Goal: Task Accomplishment & Management: Manage account settings

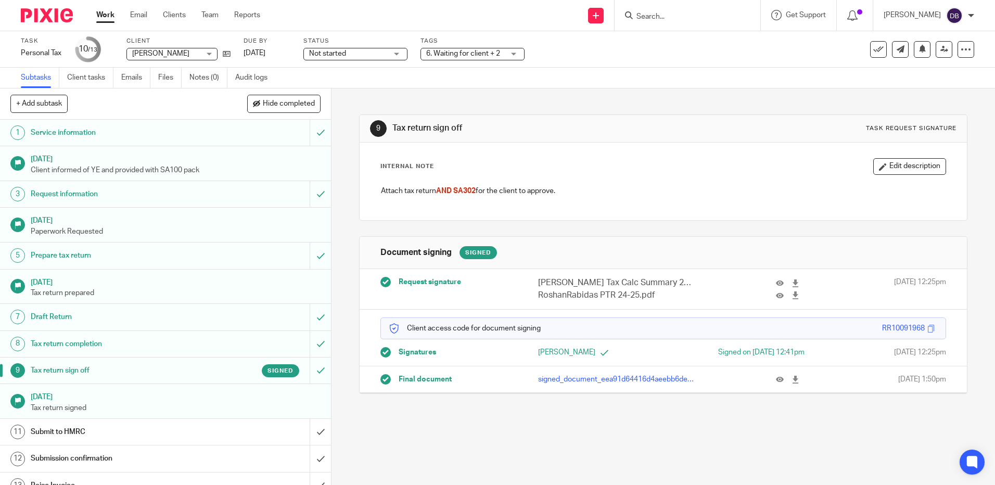
click at [644, 21] on input "Search" at bounding box center [682, 16] width 94 height 9
click at [650, 19] on input "Search" at bounding box center [682, 16] width 94 height 9
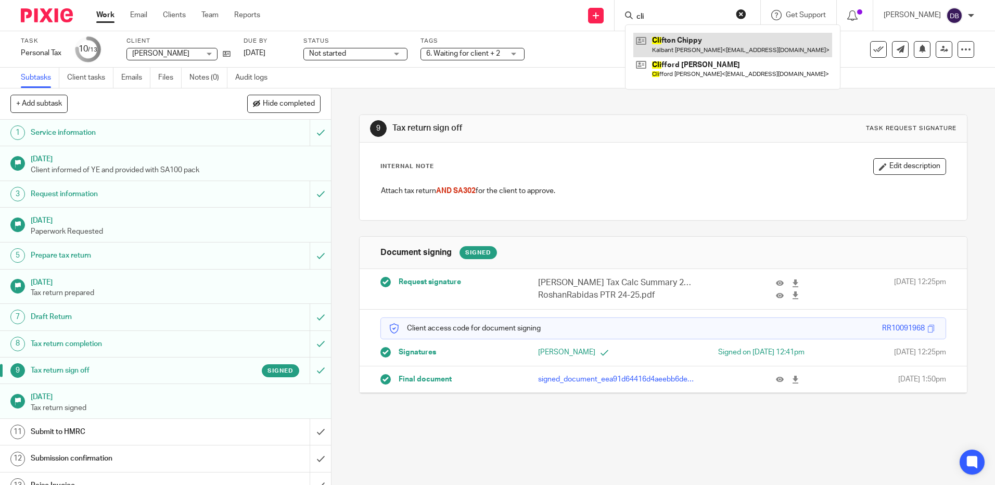
type input "cli"
click at [682, 49] on link at bounding box center [732, 45] width 199 height 24
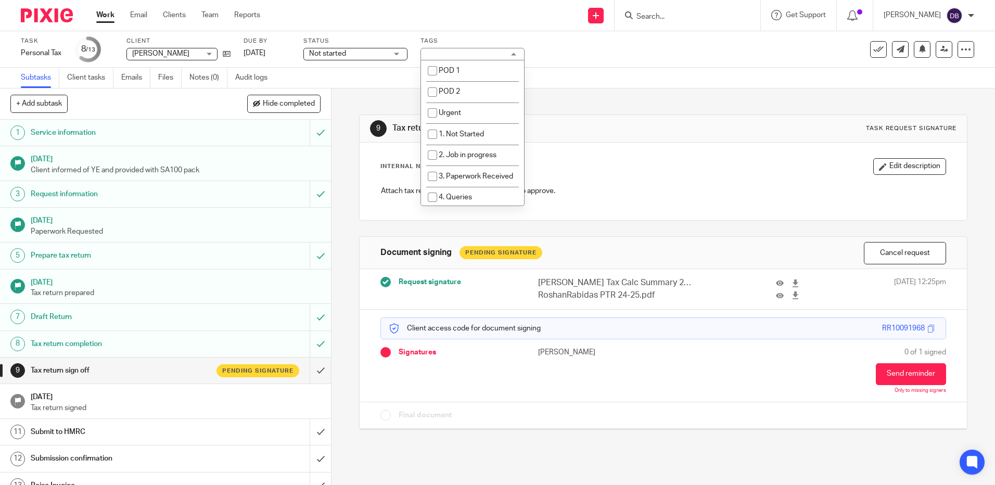
scroll to position [260, 0]
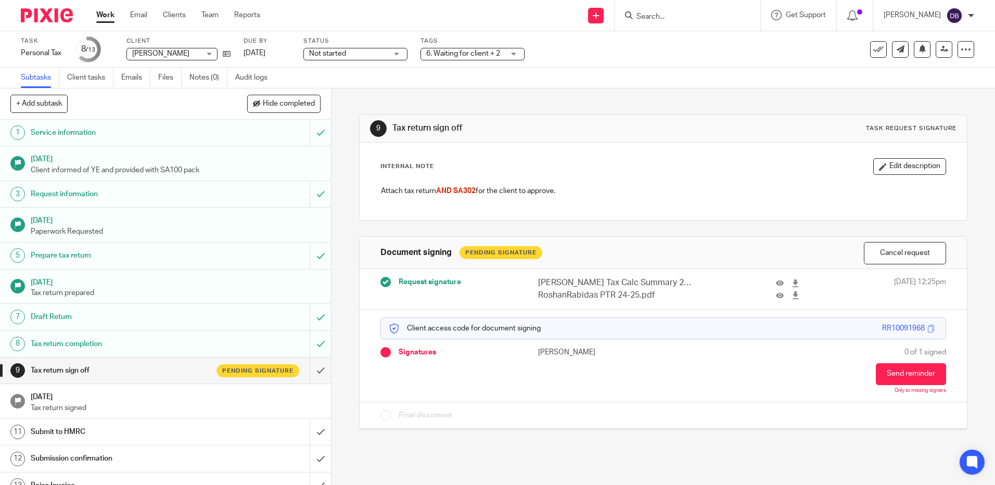
click at [606, 120] on div "9 Tax return sign off Task request signature" at bounding box center [663, 128] width 586 height 17
click at [312, 436] on input "submit" at bounding box center [165, 432] width 331 height 26
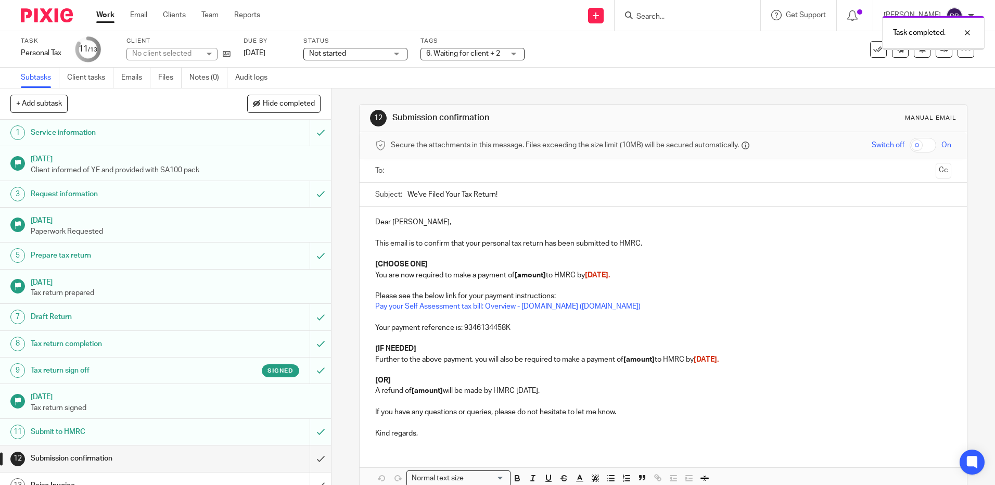
scroll to position [55, 0]
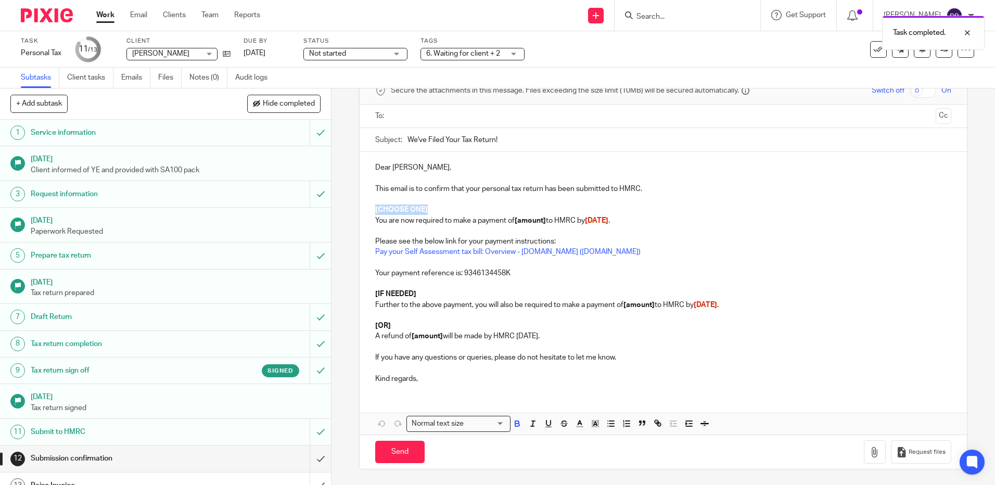
drag, startPoint x: 437, startPoint y: 207, endPoint x: 370, endPoint y: 206, distance: 67.7
click at [370, 206] on div "Dear Roshan, This email is to confirm that your personal tax return has been su…" at bounding box center [663, 272] width 607 height 240
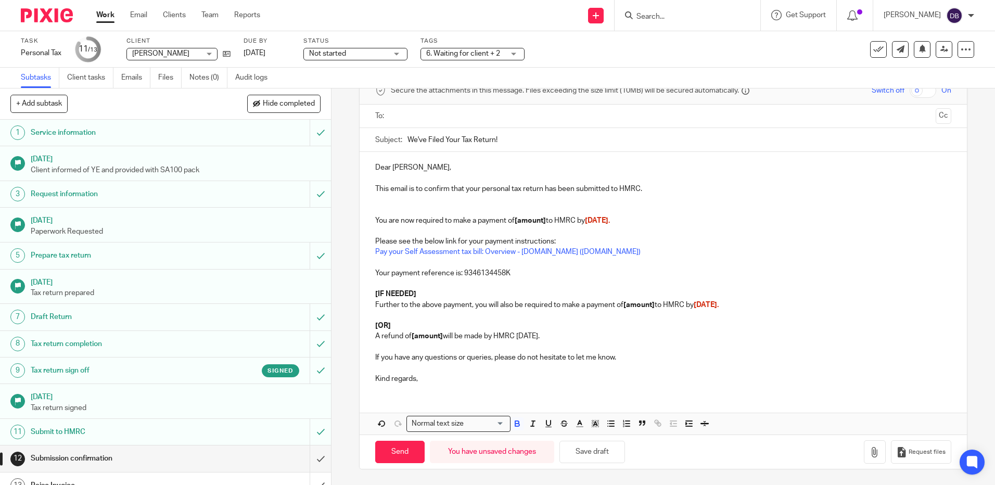
click at [539, 222] on strong "[amount]" at bounding box center [530, 220] width 31 height 7
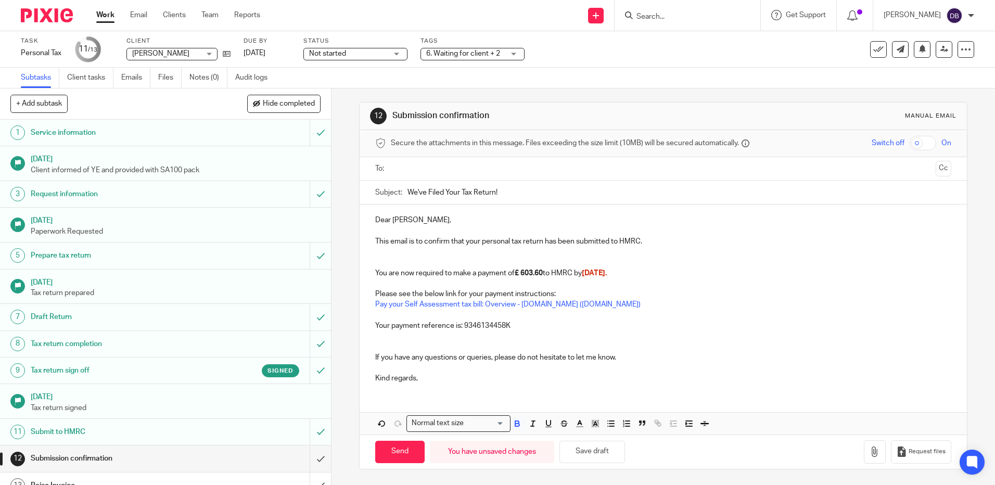
click at [410, 171] on input "text" at bounding box center [663, 169] width 537 height 12
click at [414, 254] on p at bounding box center [663, 254] width 576 height 10
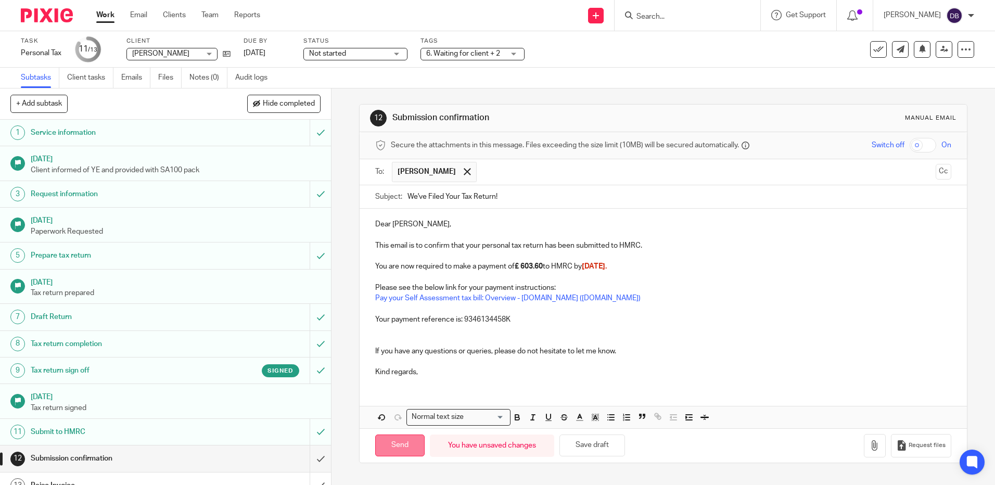
click at [395, 445] on input "Send" at bounding box center [399, 446] width 49 height 22
type input "Sent"
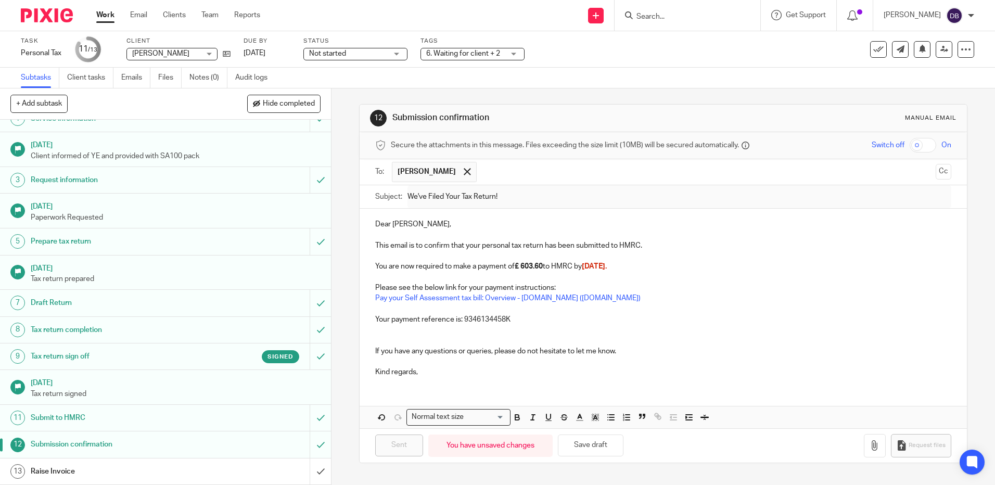
click at [453, 53] on span "6. Waiting for client + 2" at bounding box center [463, 53] width 74 height 7
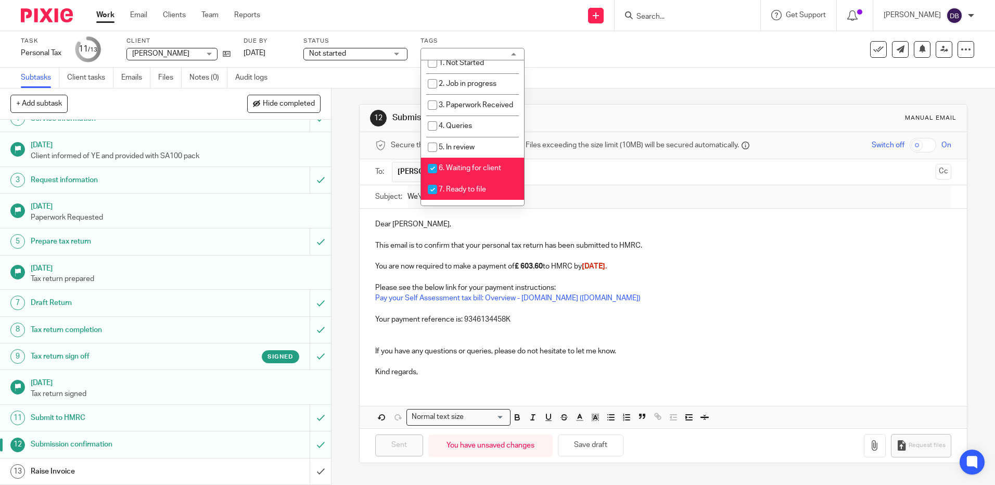
scroll to position [156, 0]
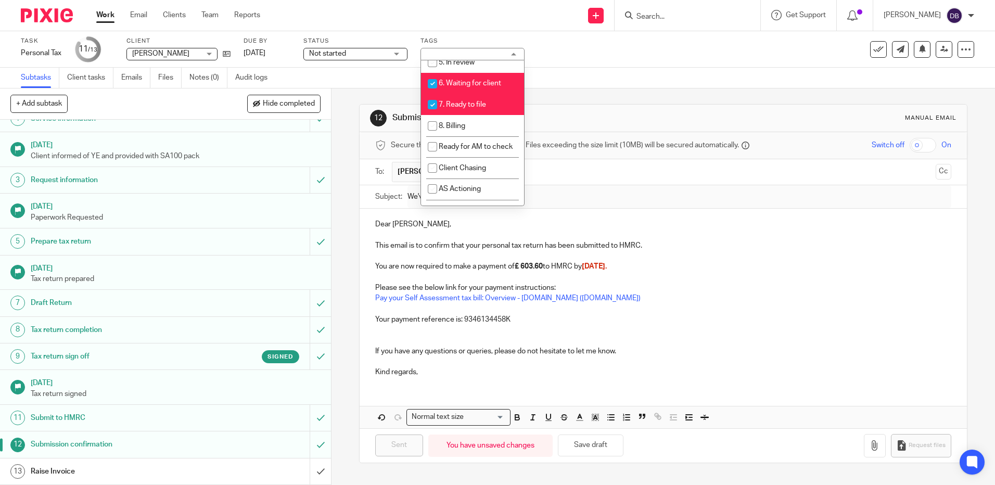
click at [489, 94] on li "6. Waiting for client" at bounding box center [472, 83] width 103 height 21
checkbox input "false"
click at [487, 116] on li "7. Ready to file" at bounding box center [472, 104] width 103 height 21
checkbox input "false"
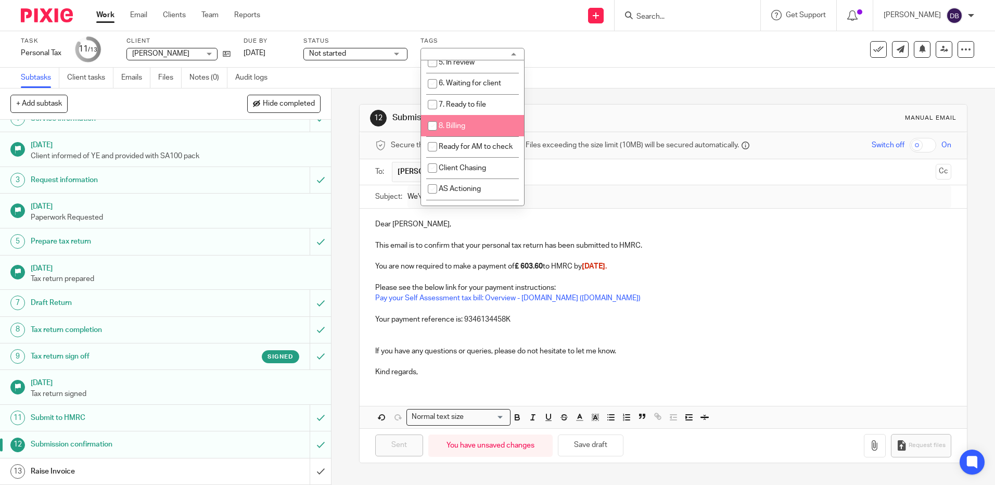
click at [481, 130] on li "8. Billing" at bounding box center [472, 125] width 103 height 21
checkbox input "true"
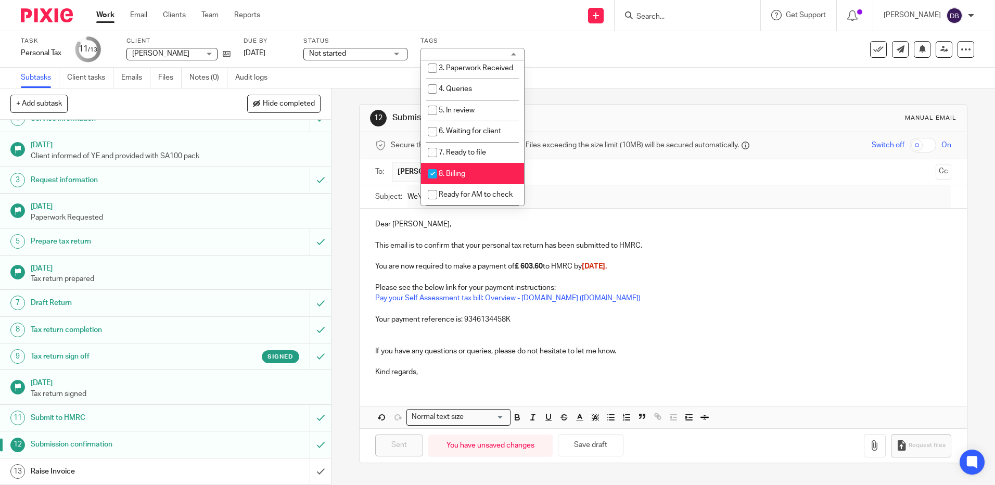
scroll to position [52, 0]
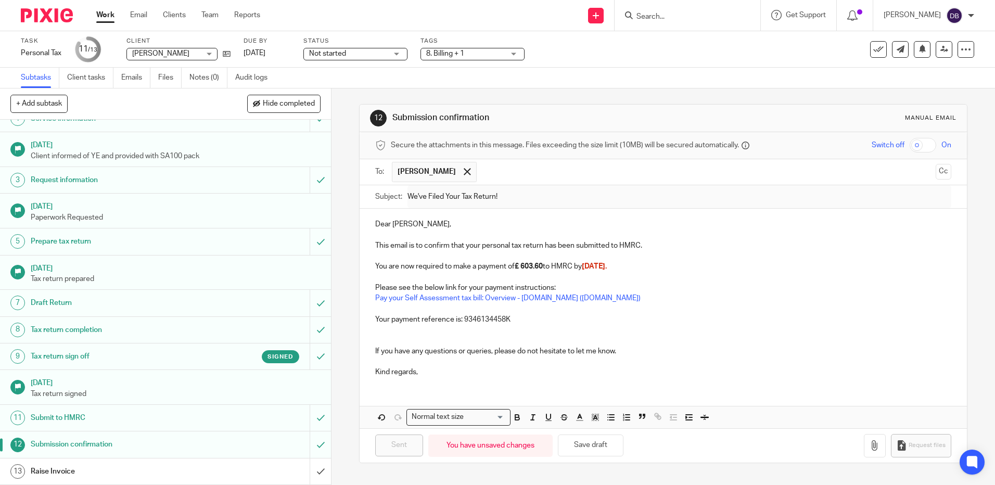
click at [374, 53] on span "Not started" at bounding box center [348, 53] width 78 height 11
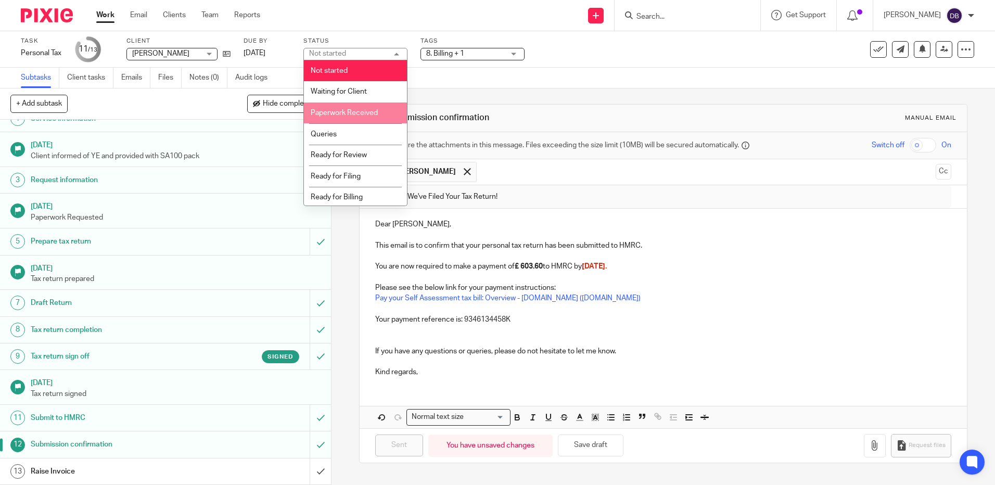
scroll to position [2, 0]
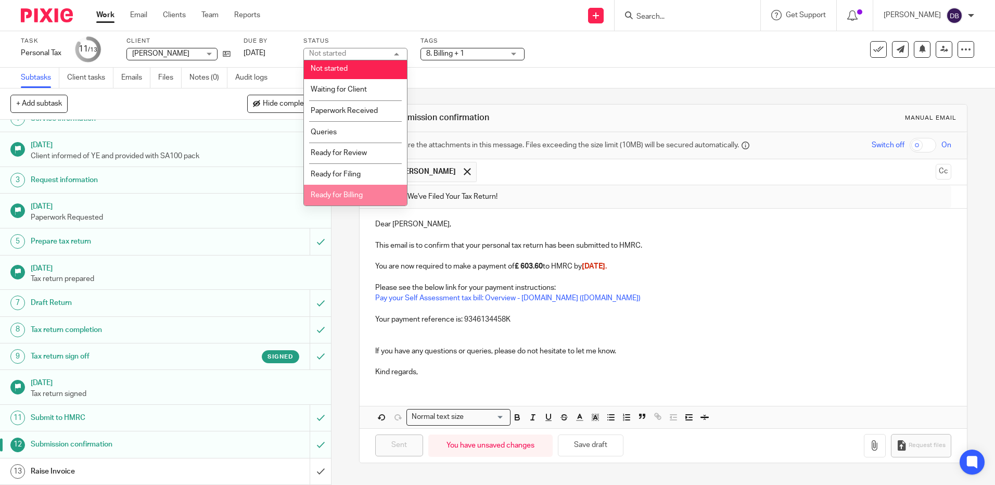
click at [372, 203] on li "Ready for Billing" at bounding box center [355, 195] width 103 height 21
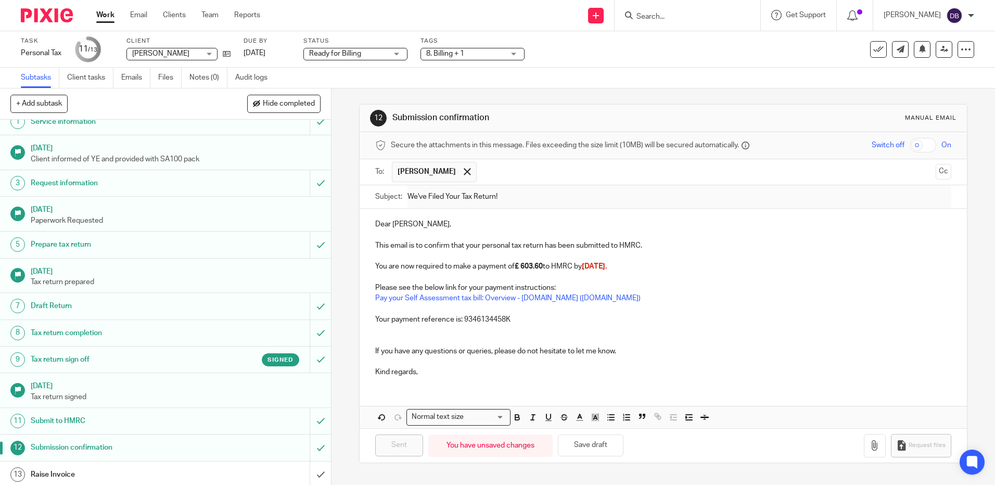
scroll to position [14, 0]
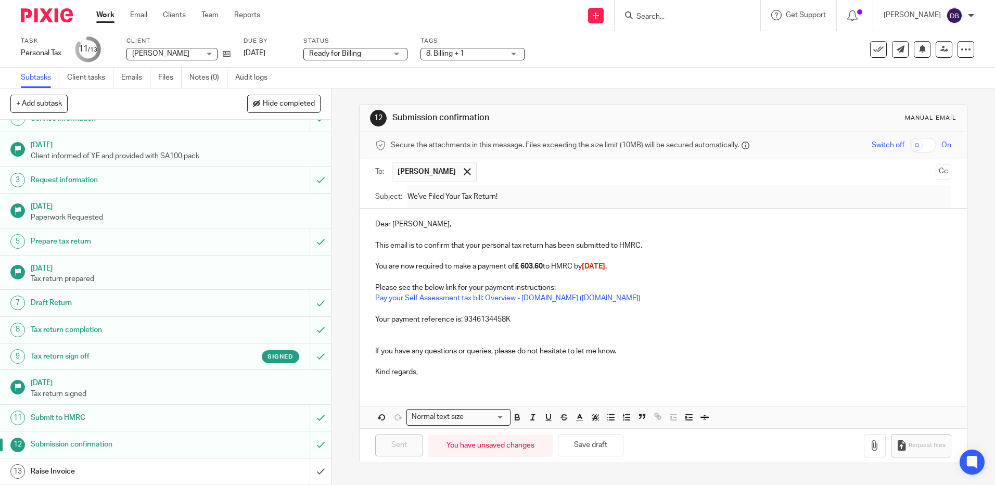
click at [745, 282] on p at bounding box center [663, 277] width 576 height 10
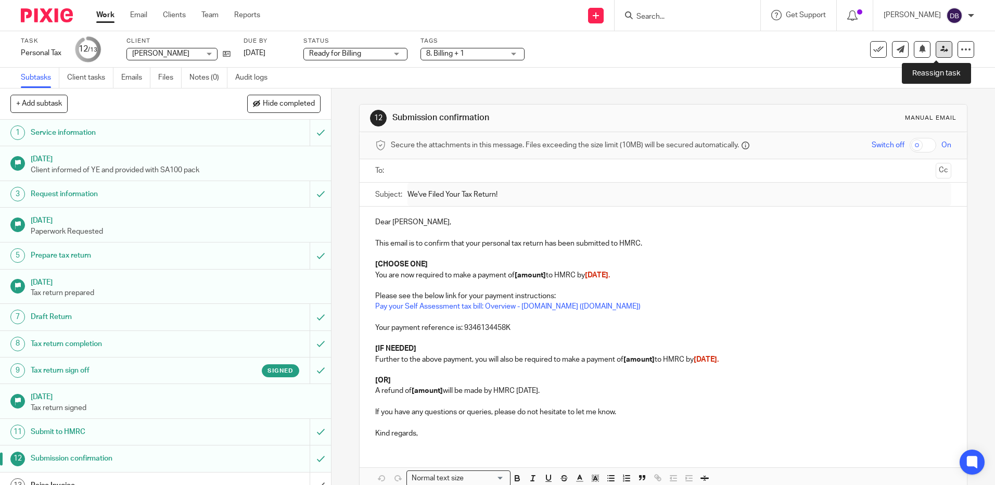
click at [936, 48] on link at bounding box center [944, 49] width 17 height 17
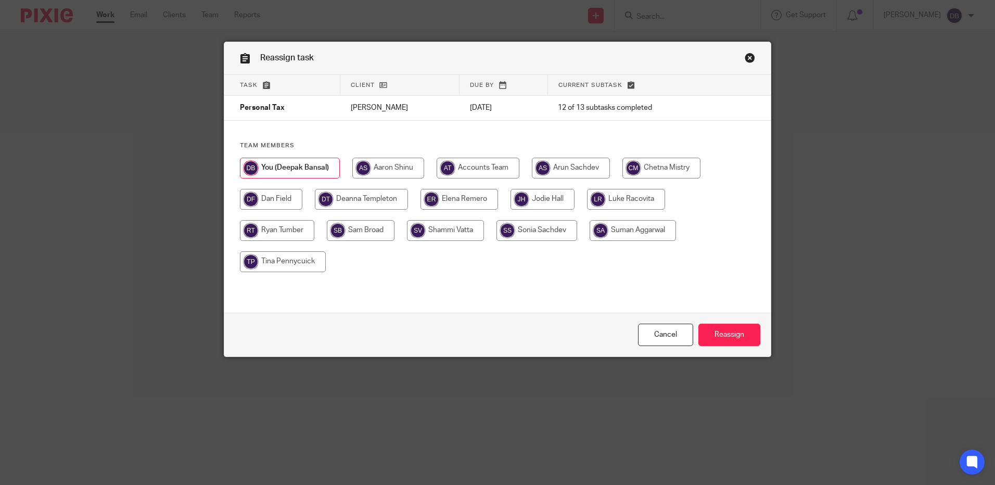
click at [372, 199] on input "radio" at bounding box center [361, 199] width 93 height 21
radio input "true"
click at [728, 332] on input "Reassign" at bounding box center [729, 335] width 62 height 22
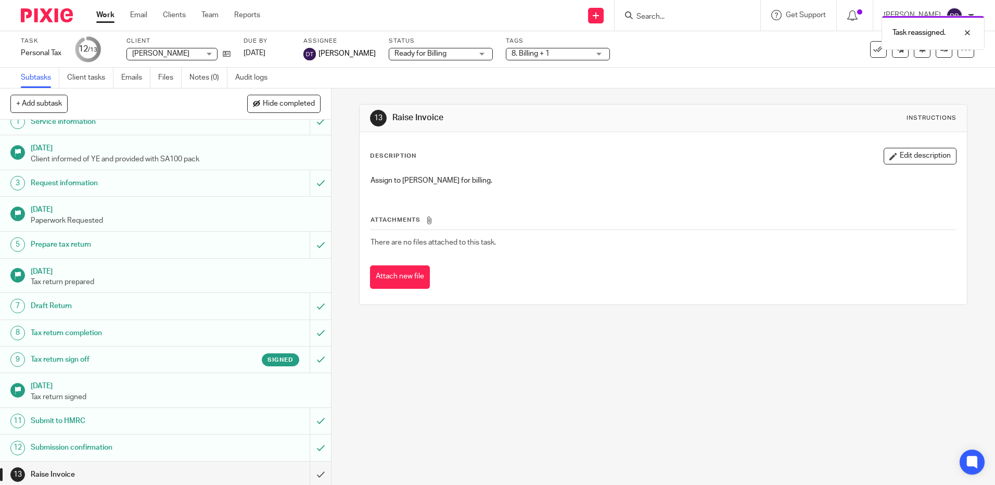
scroll to position [14, 0]
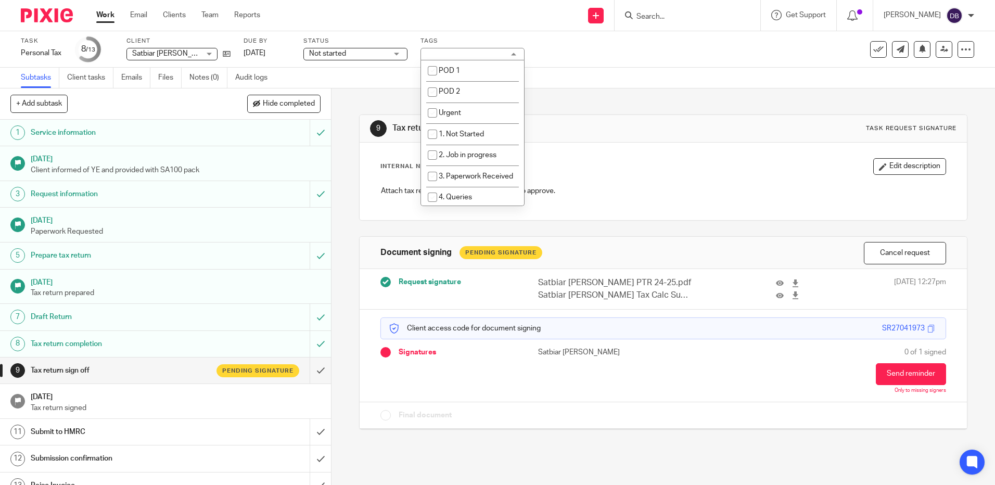
scroll to position [104, 0]
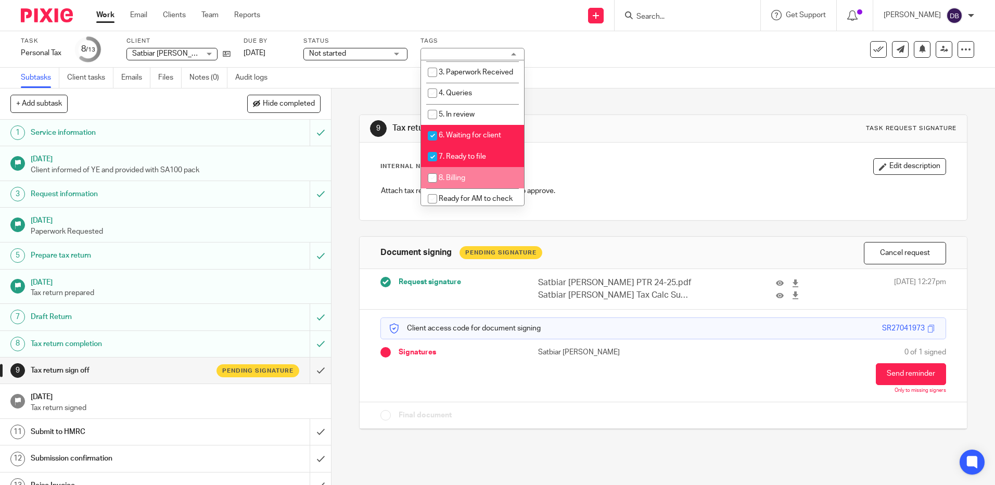
click at [470, 183] on li "8. Billing" at bounding box center [472, 177] width 103 height 21
checkbox input "true"
click at [480, 160] on span "7. Ready to file" at bounding box center [462, 156] width 47 height 7
checkbox input "false"
click at [485, 146] on li "6. Waiting for client" at bounding box center [472, 135] width 103 height 21
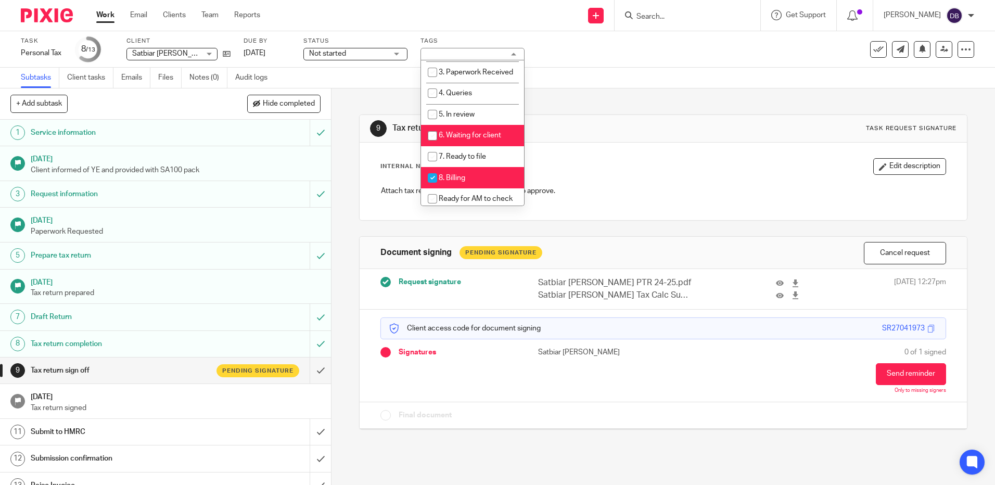
checkbox input "false"
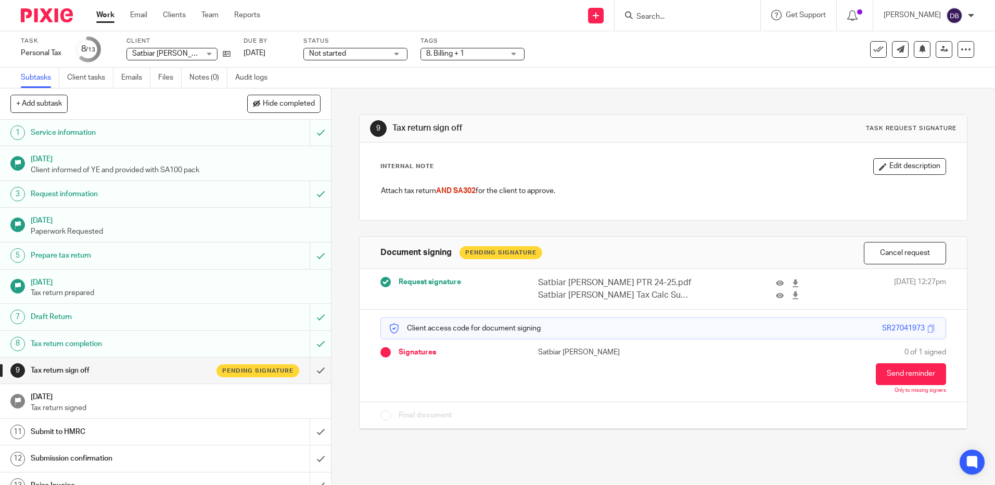
click at [212, 391] on h1 "[DATE]" at bounding box center [176, 395] width 290 height 13
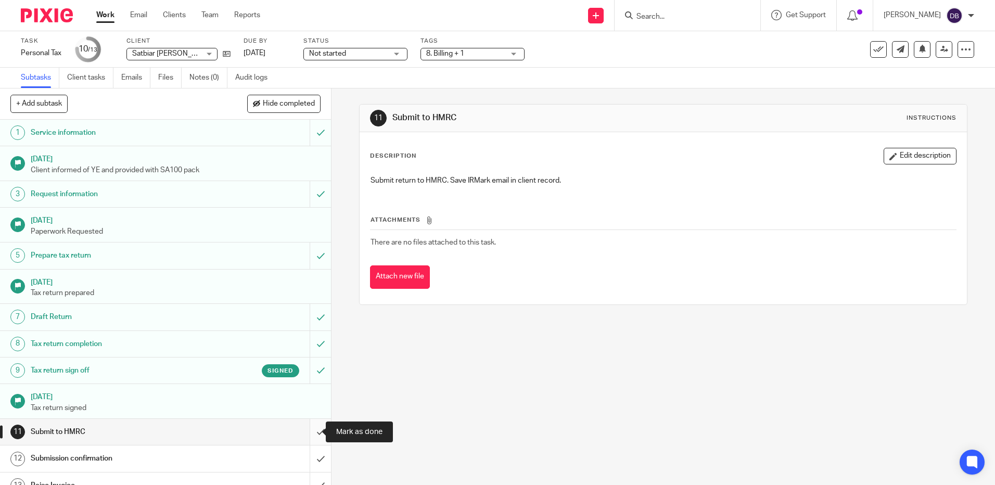
click at [306, 431] on input "submit" at bounding box center [165, 432] width 331 height 26
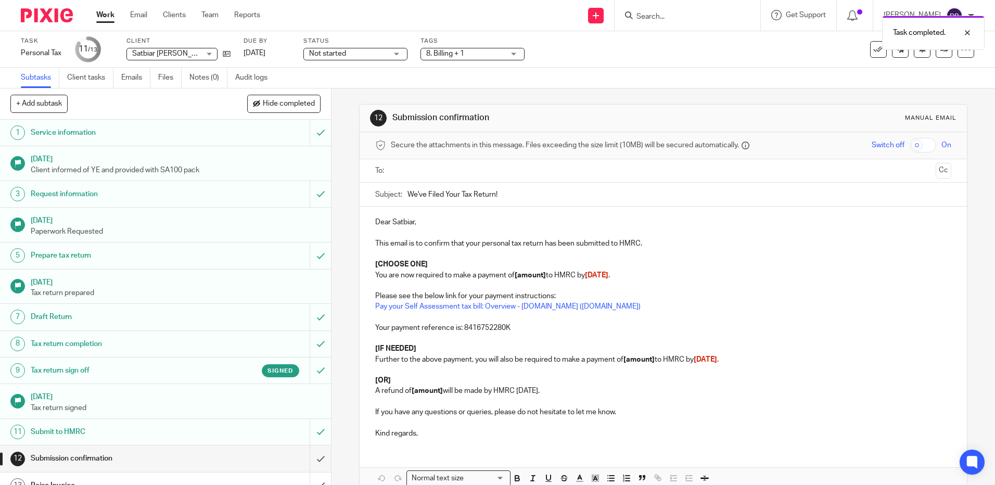
click at [423, 170] on input "text" at bounding box center [663, 171] width 537 height 12
click at [438, 230] on p at bounding box center [663, 235] width 576 height 10
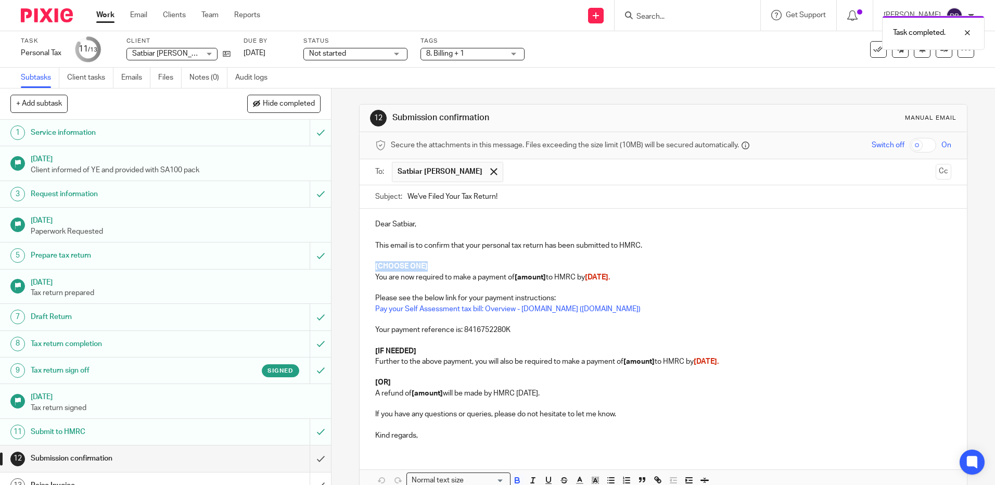
drag, startPoint x: 430, startPoint y: 266, endPoint x: 357, endPoint y: 265, distance: 73.4
click at [360, 265] on div "Dear Satbiar, This email is to confirm that your personal tax return has been s…" at bounding box center [663, 329] width 607 height 240
click at [469, 257] on p at bounding box center [663, 256] width 576 height 10
click at [469, 263] on p "[CHOOSE ONE]" at bounding box center [663, 266] width 576 height 10
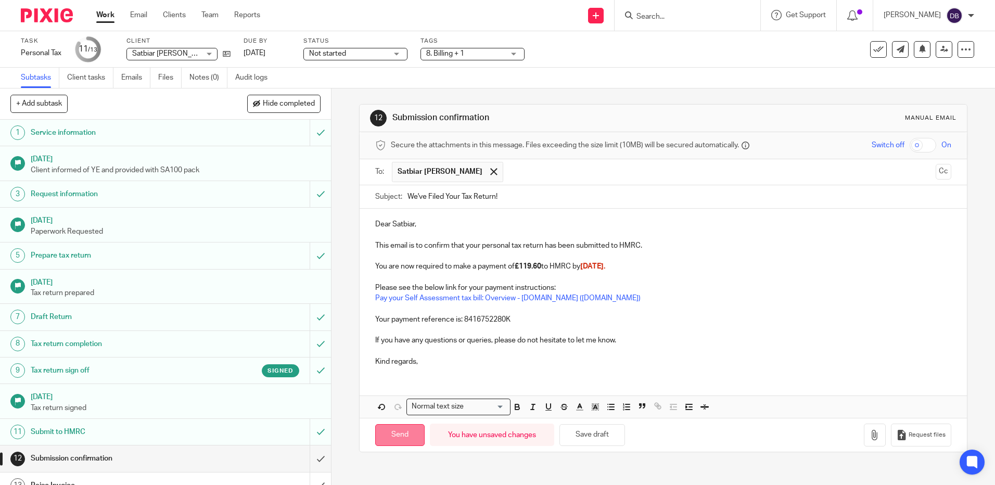
click at [392, 428] on input "Send" at bounding box center [399, 435] width 49 height 22
type input "Sent"
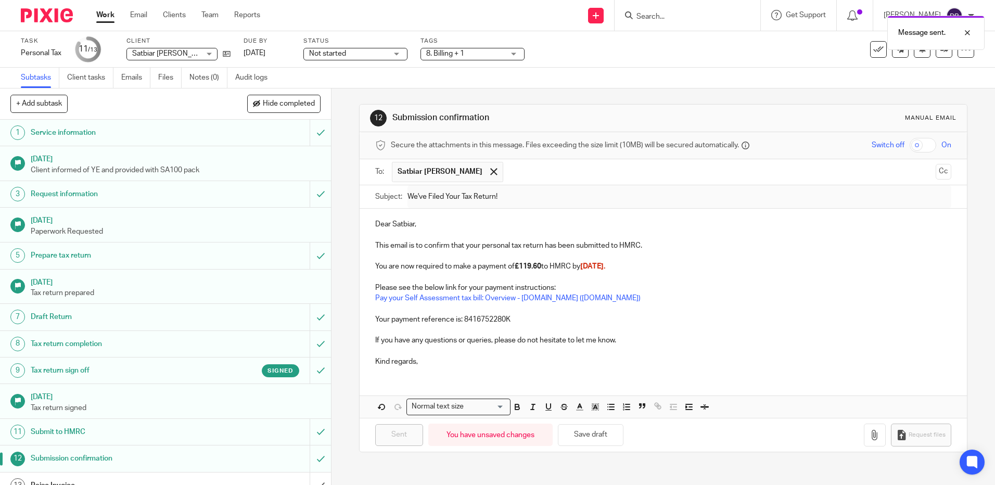
click at [341, 51] on span "Not started" at bounding box center [327, 53] width 37 height 7
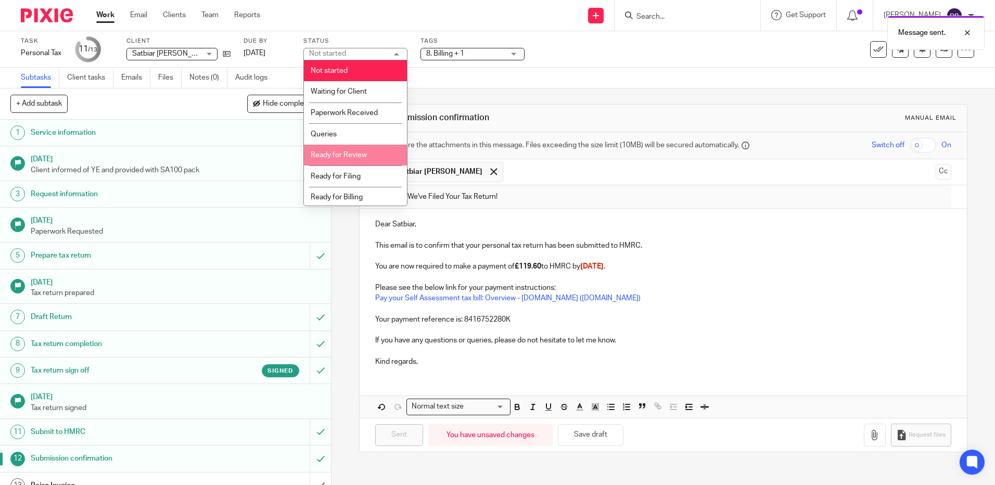
scroll to position [2, 0]
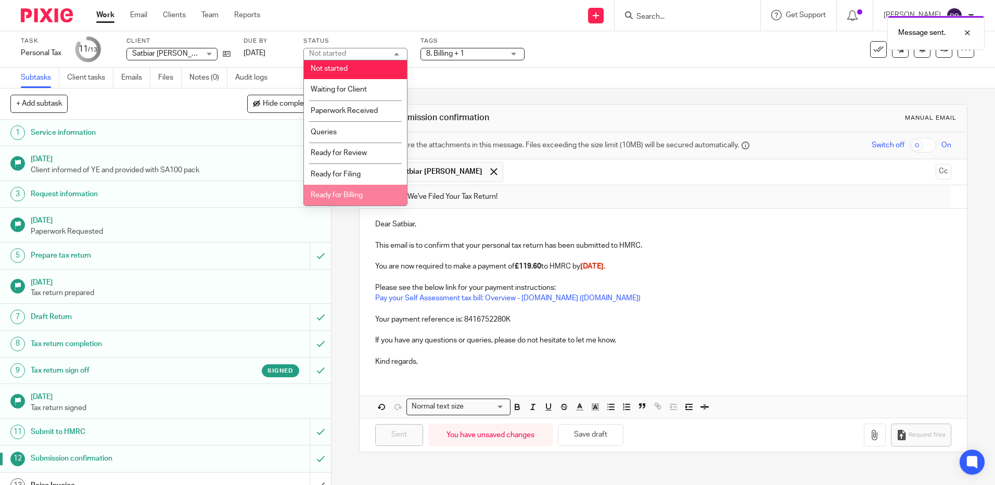
click at [354, 198] on span "Ready for Billing" at bounding box center [337, 195] width 52 height 7
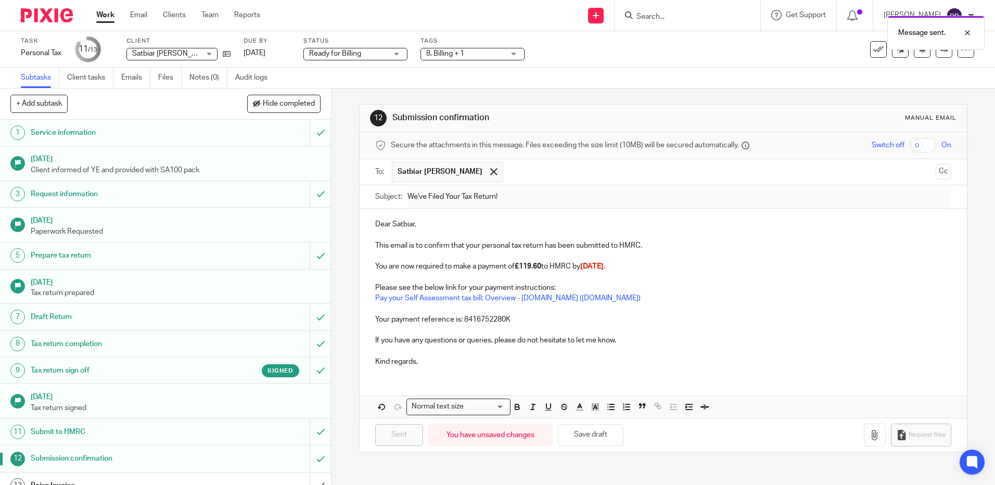
click at [470, 55] on span "8. Billing + 1" at bounding box center [465, 53] width 78 height 11
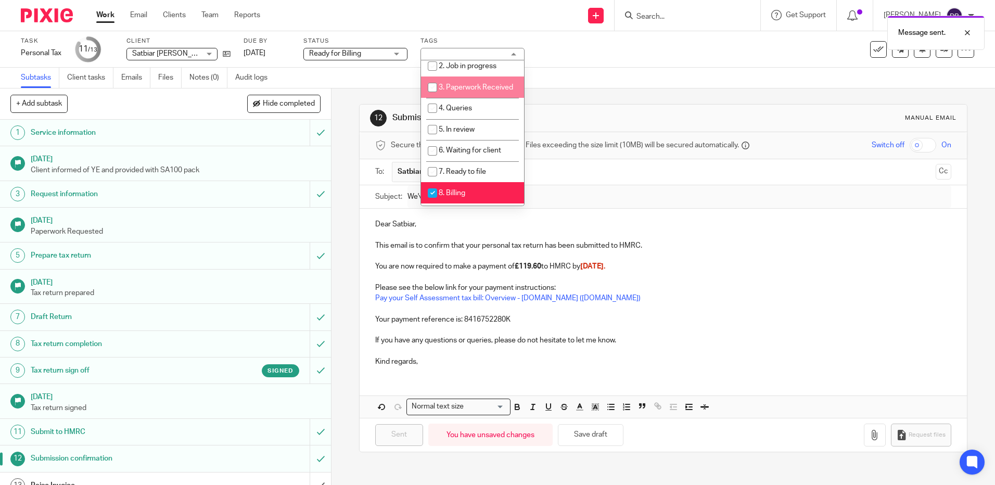
scroll to position [156, 0]
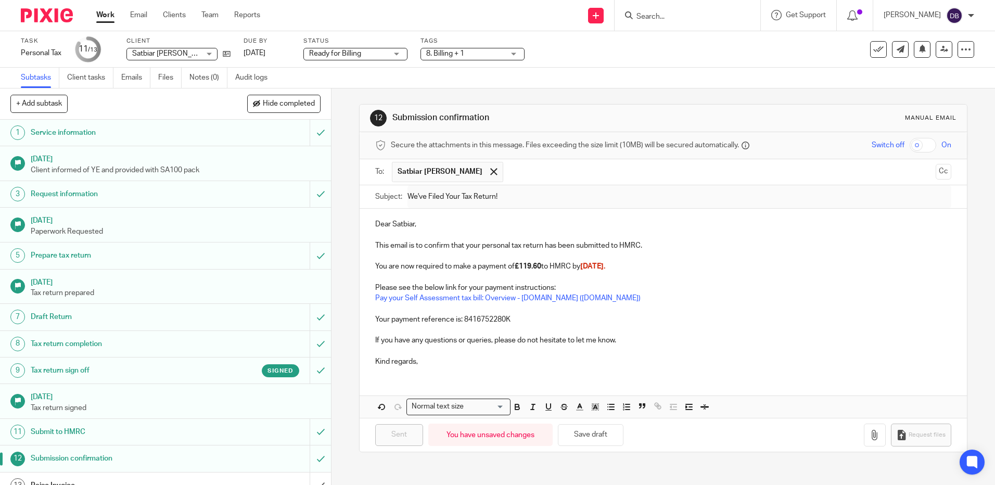
click at [630, 86] on div "Subtasks Client tasks Emails Files Notes (0) Audit logs" at bounding box center [497, 78] width 995 height 21
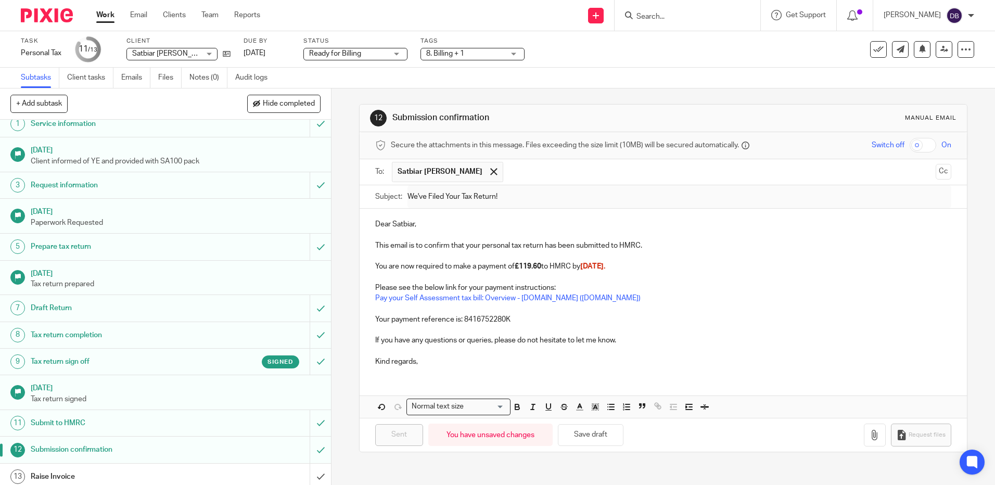
scroll to position [14, 0]
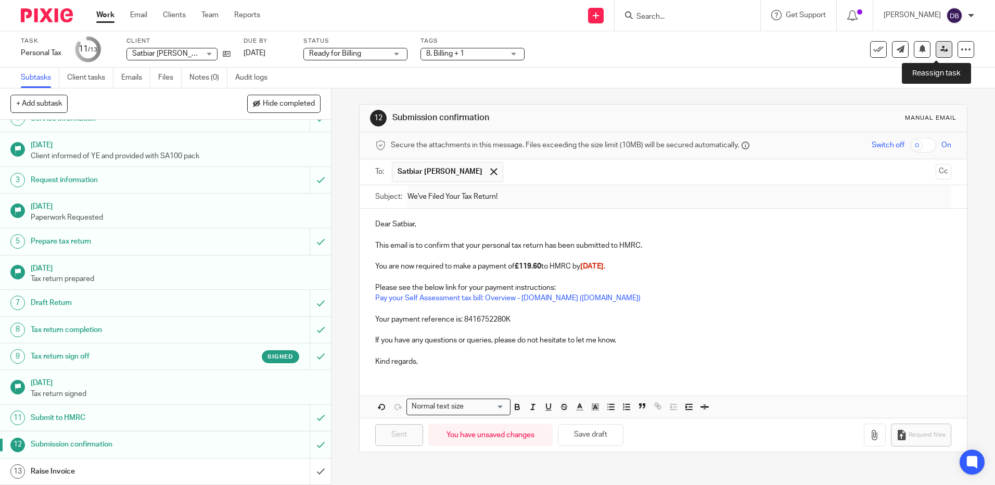
click at [940, 48] on icon at bounding box center [944, 49] width 8 height 8
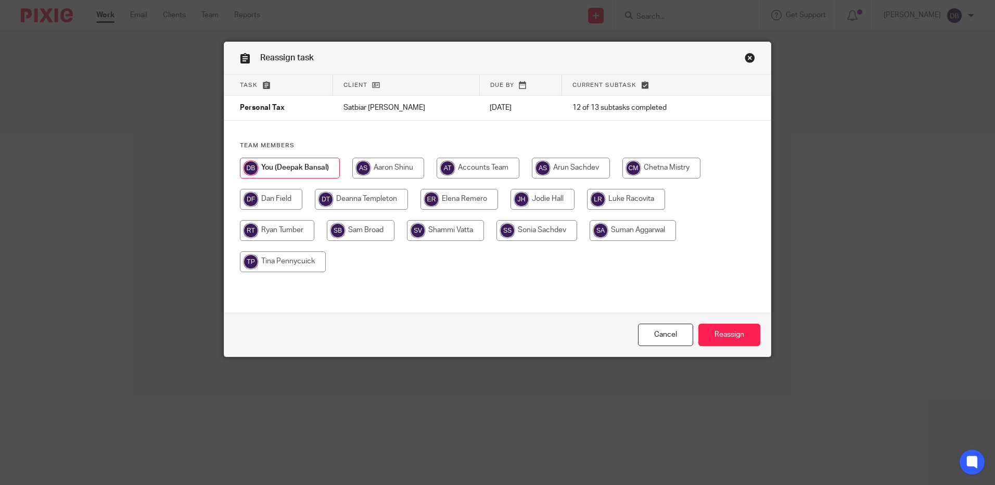
click at [377, 193] on input "radio" at bounding box center [361, 199] width 93 height 21
radio input "true"
click at [733, 334] on input "Reassign" at bounding box center [729, 335] width 62 height 22
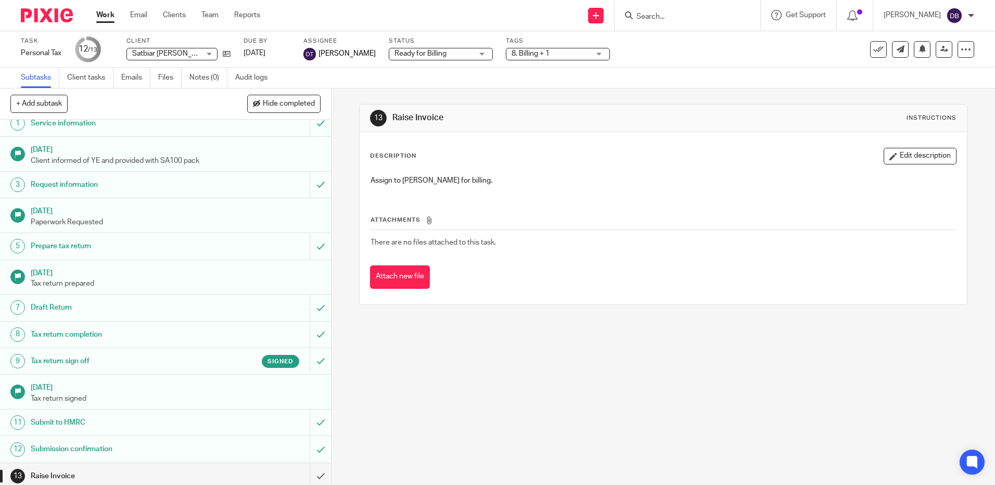
scroll to position [14, 0]
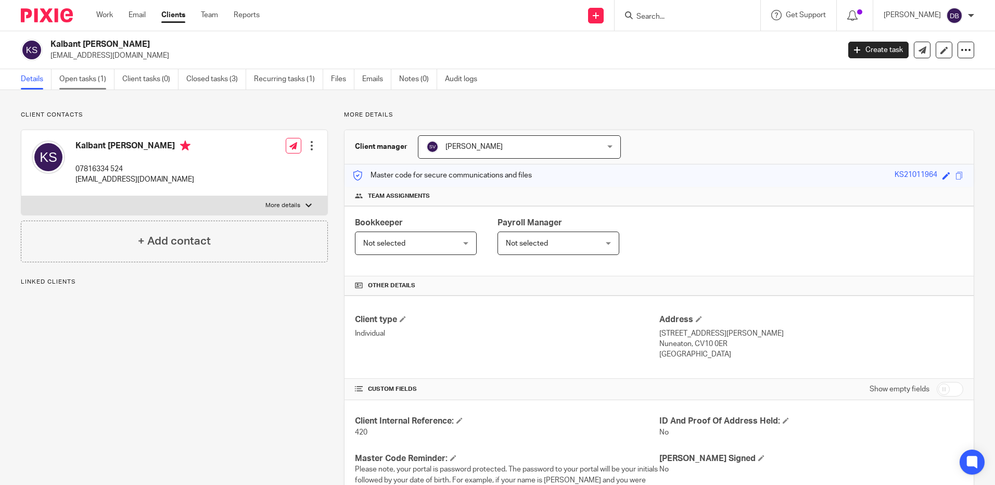
click at [96, 81] on link "Open tasks (1)" at bounding box center [86, 79] width 55 height 20
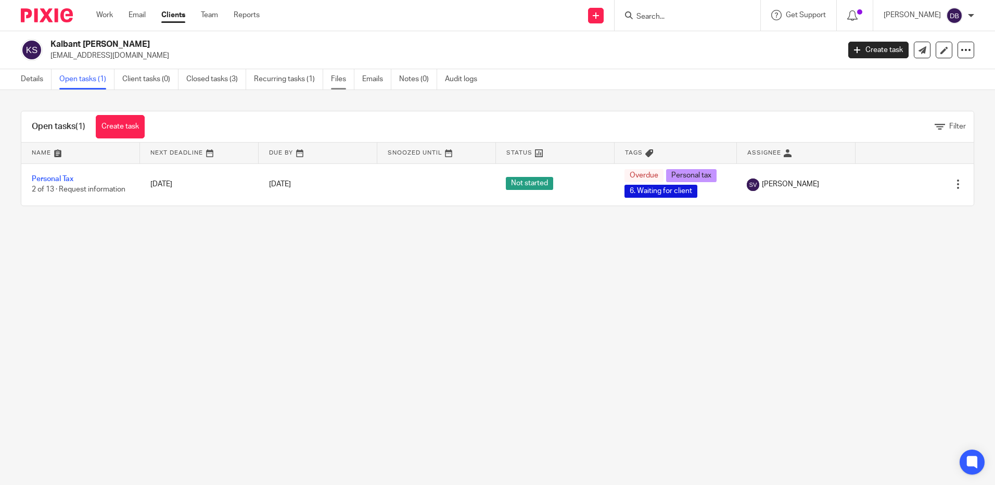
click at [343, 77] on link "Files" at bounding box center [342, 79] width 23 height 20
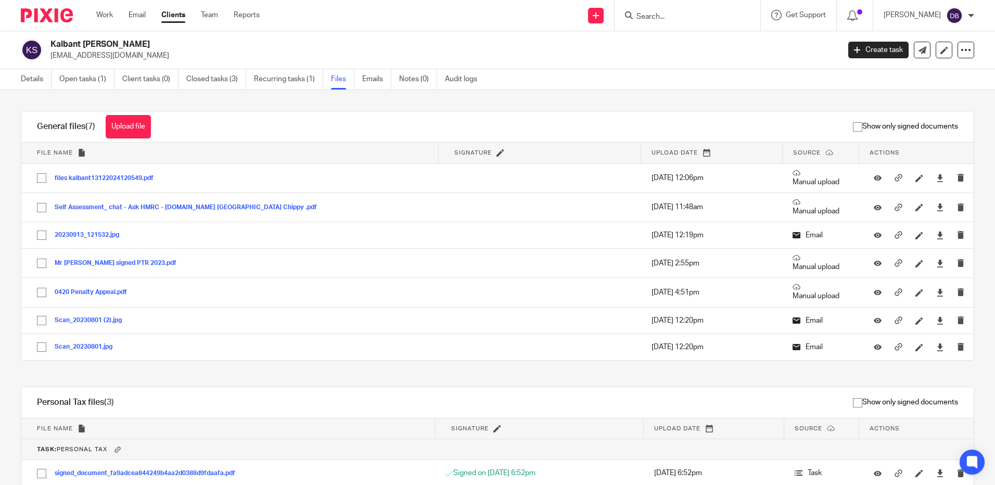
click at [656, 18] on input "Search" at bounding box center [682, 16] width 94 height 9
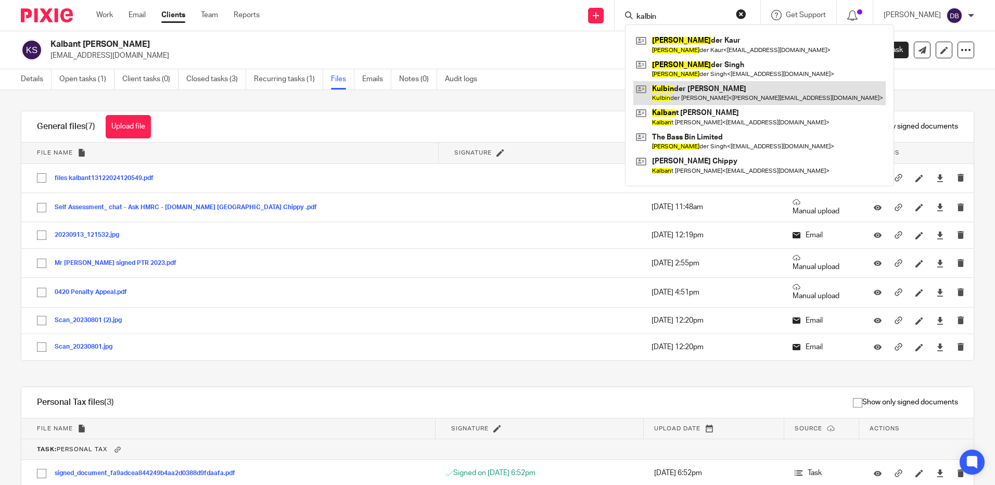
type input "kalbin"
click at [732, 87] on link at bounding box center [759, 93] width 252 height 24
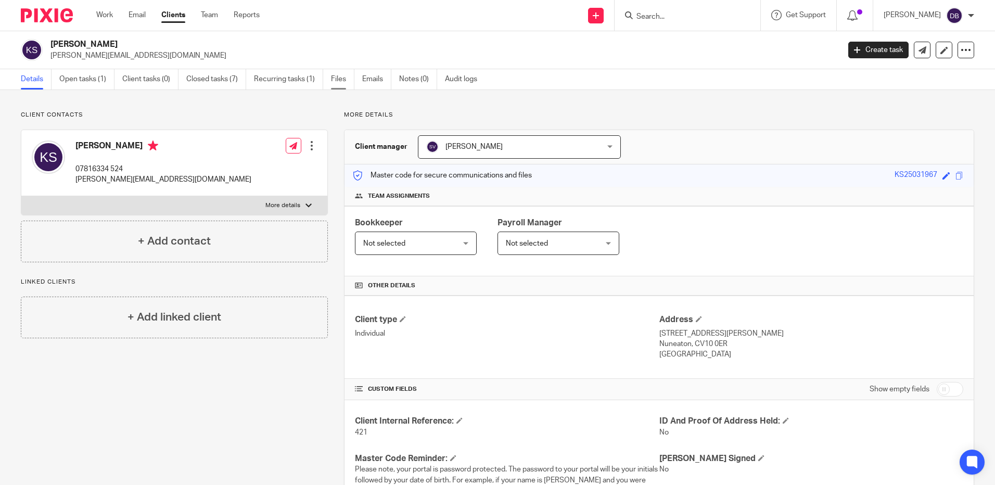
click at [347, 76] on link "Files" at bounding box center [342, 79] width 23 height 20
